Goal: Information Seeking & Learning: Learn about a topic

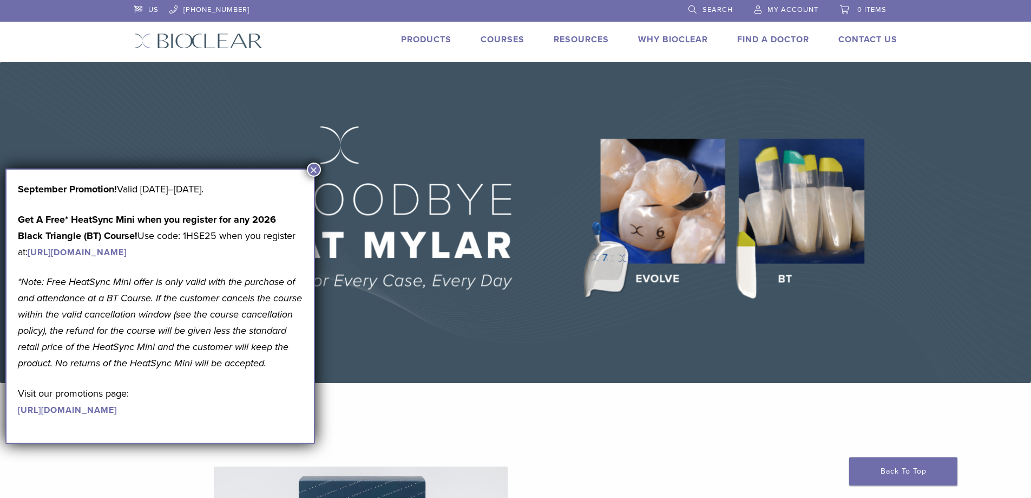
click at [313, 171] on button "×" at bounding box center [314, 169] width 14 height 14
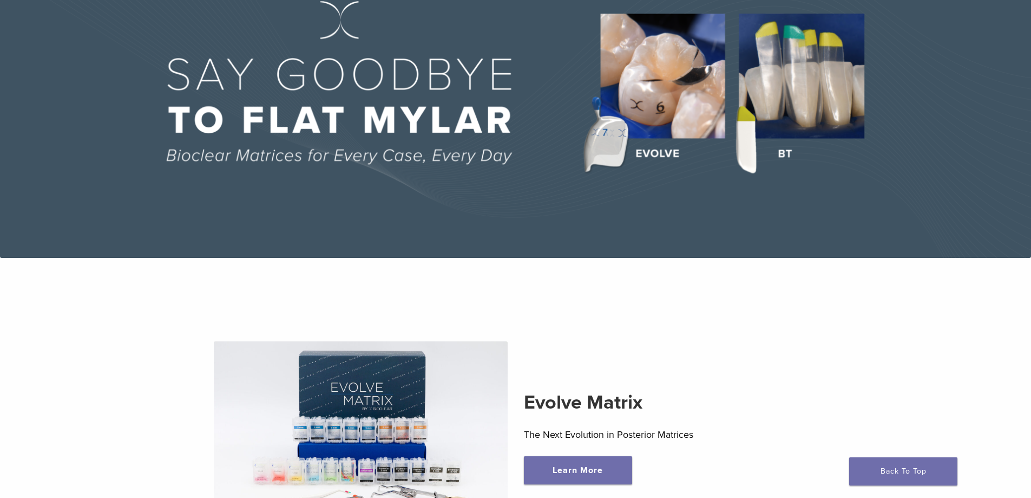
scroll to position [271, 0]
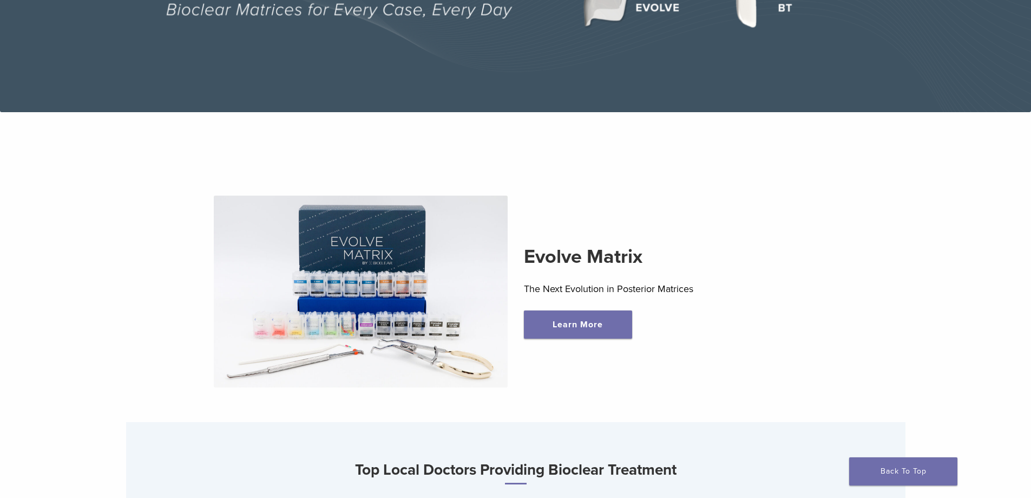
click at [696, 282] on div "Evolve Matrix The Next Evolution in Posterior Matrices Learn More" at bounding box center [671, 291] width 310 height 95
drag, startPoint x: 704, startPoint y: 289, endPoint x: 525, endPoint y: 291, distance: 179.2
click at [525, 291] on p "The Next Evolution in Posterior Matrices" at bounding box center [671, 288] width 294 height 16
copy p "The Next Evolution in Posterior Matrices"
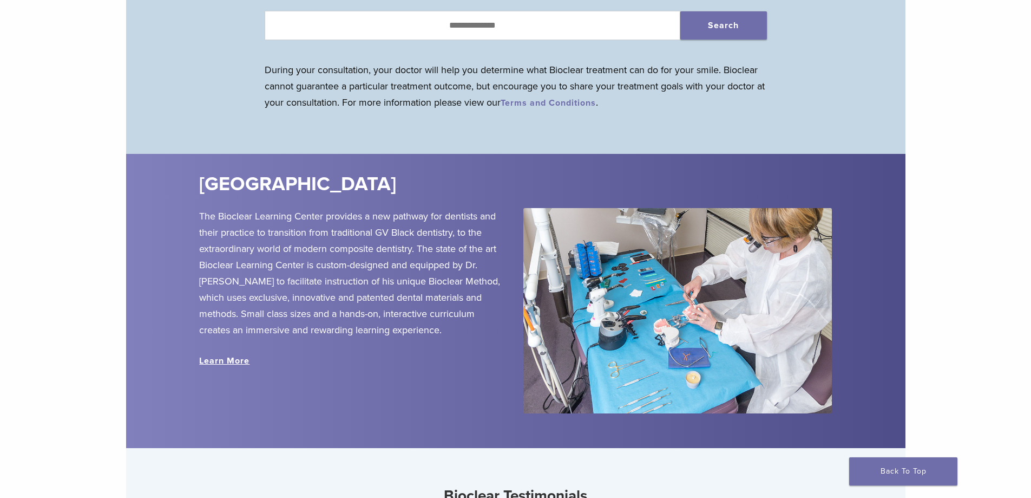
scroll to position [1191, 0]
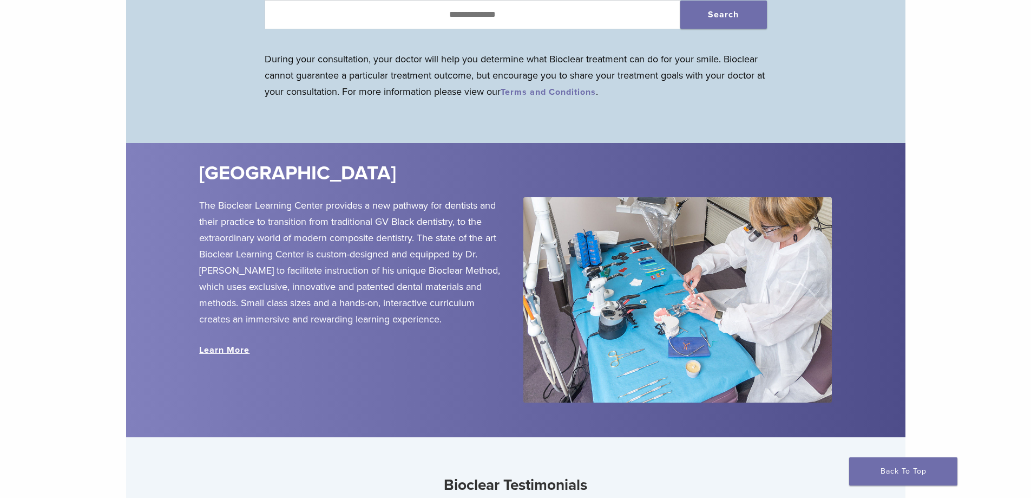
drag, startPoint x: 201, startPoint y: 174, endPoint x: 420, endPoint y: 174, distance: 218.2
click at [420, 174] on h2 "[GEOGRAPHIC_DATA]" at bounding box center [389, 173] width 381 height 26
copy h2 "[GEOGRAPHIC_DATA]"
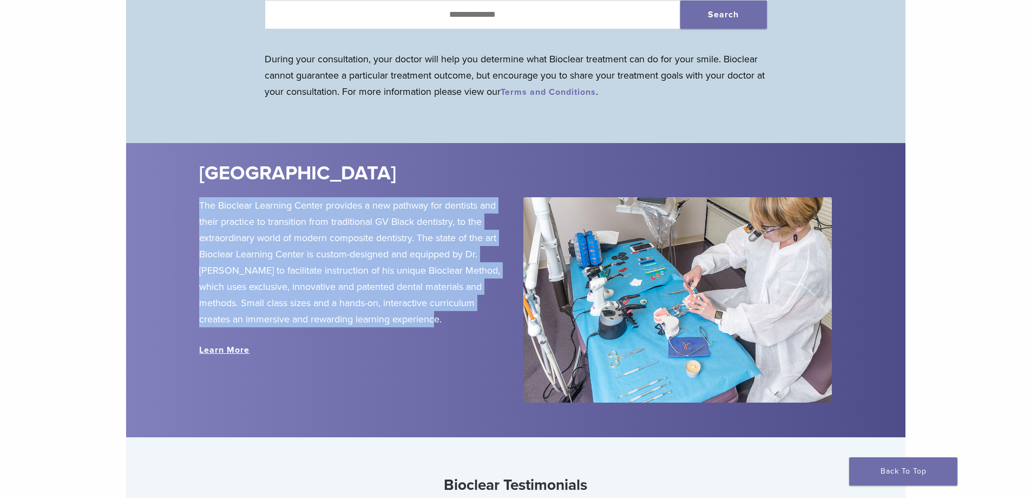
drag, startPoint x: 378, startPoint y: 322, endPoint x: 194, endPoint y: 202, distance: 219.5
click at [194, 202] on div "The Bioclear Learning Center provides a new pathway for dentists and their prac…" at bounding box center [353, 300] width 324 height 206
copy p "The Bioclear Learning Center provides a new pathway for dentists and their prac…"
click at [239, 353] on link "Learn More" at bounding box center [224, 349] width 50 height 11
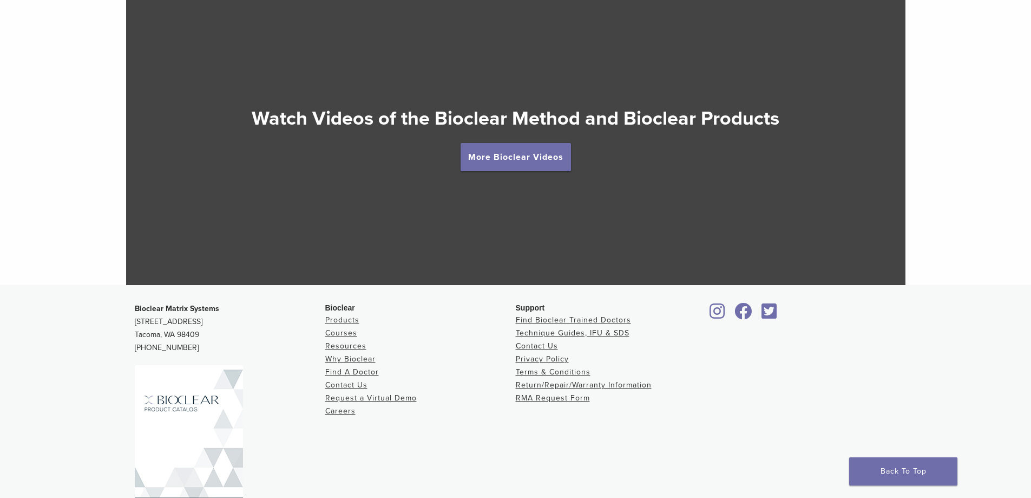
scroll to position [2040, 0]
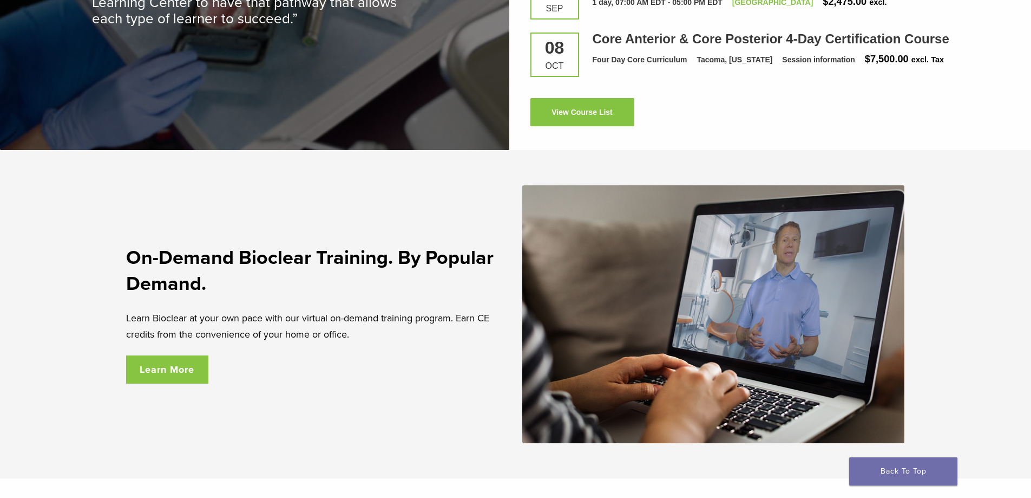
scroll to position [1732, 0]
